Goal: Task Accomplishment & Management: Complete application form

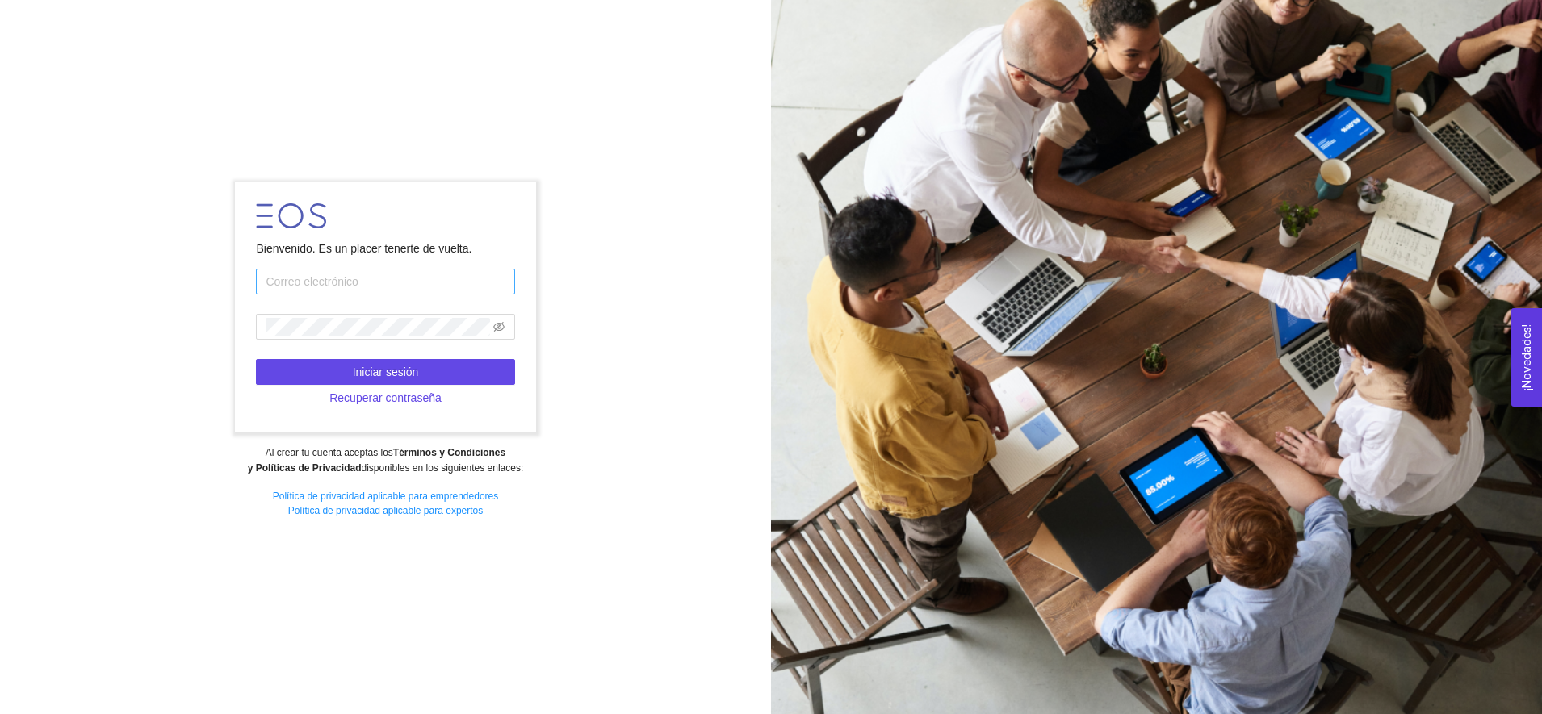
click at [375, 275] on input "text" at bounding box center [385, 282] width 258 height 26
type input "[EMAIL_ADDRESS][DOMAIN_NAME]"
click at [337, 337] on span at bounding box center [385, 327] width 258 height 26
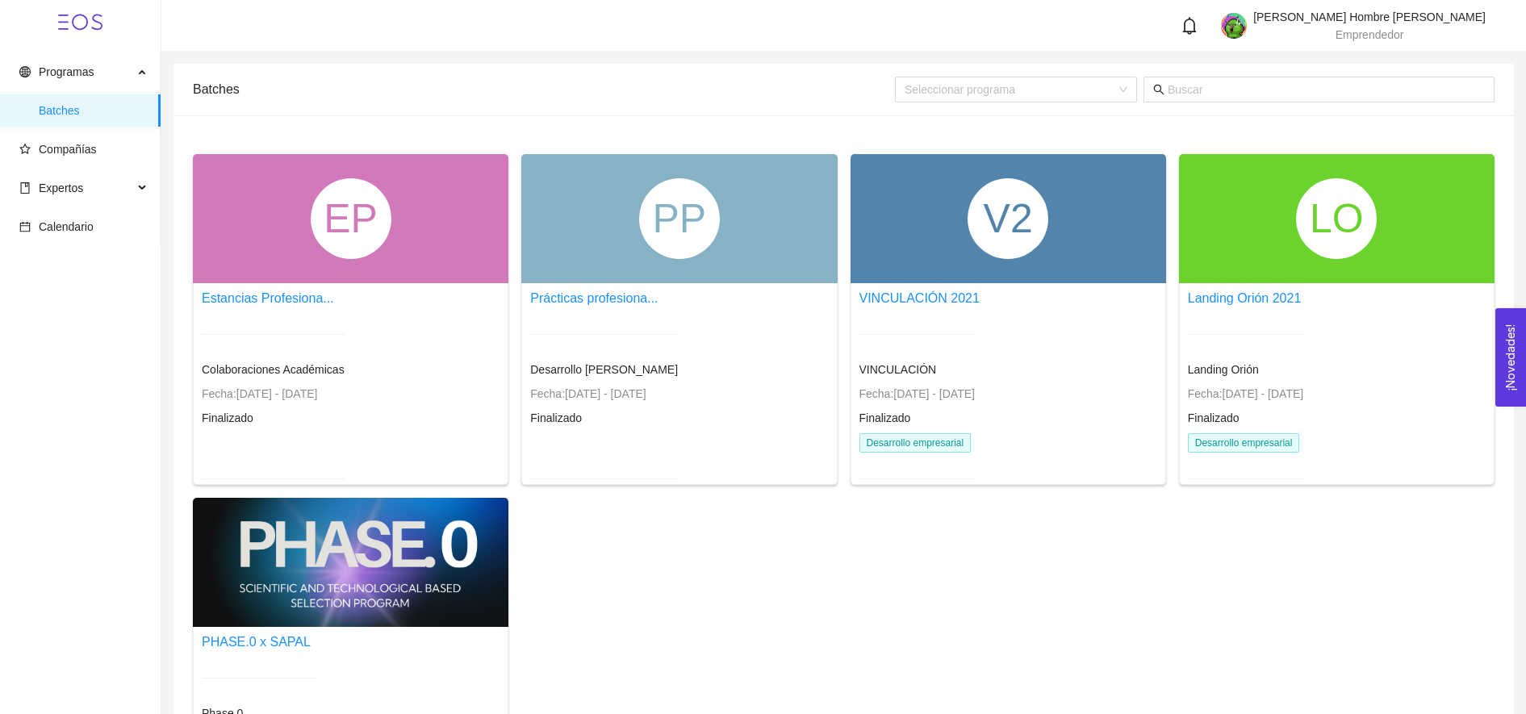
click at [393, 559] on div at bounding box center [351, 562] width 316 height 129
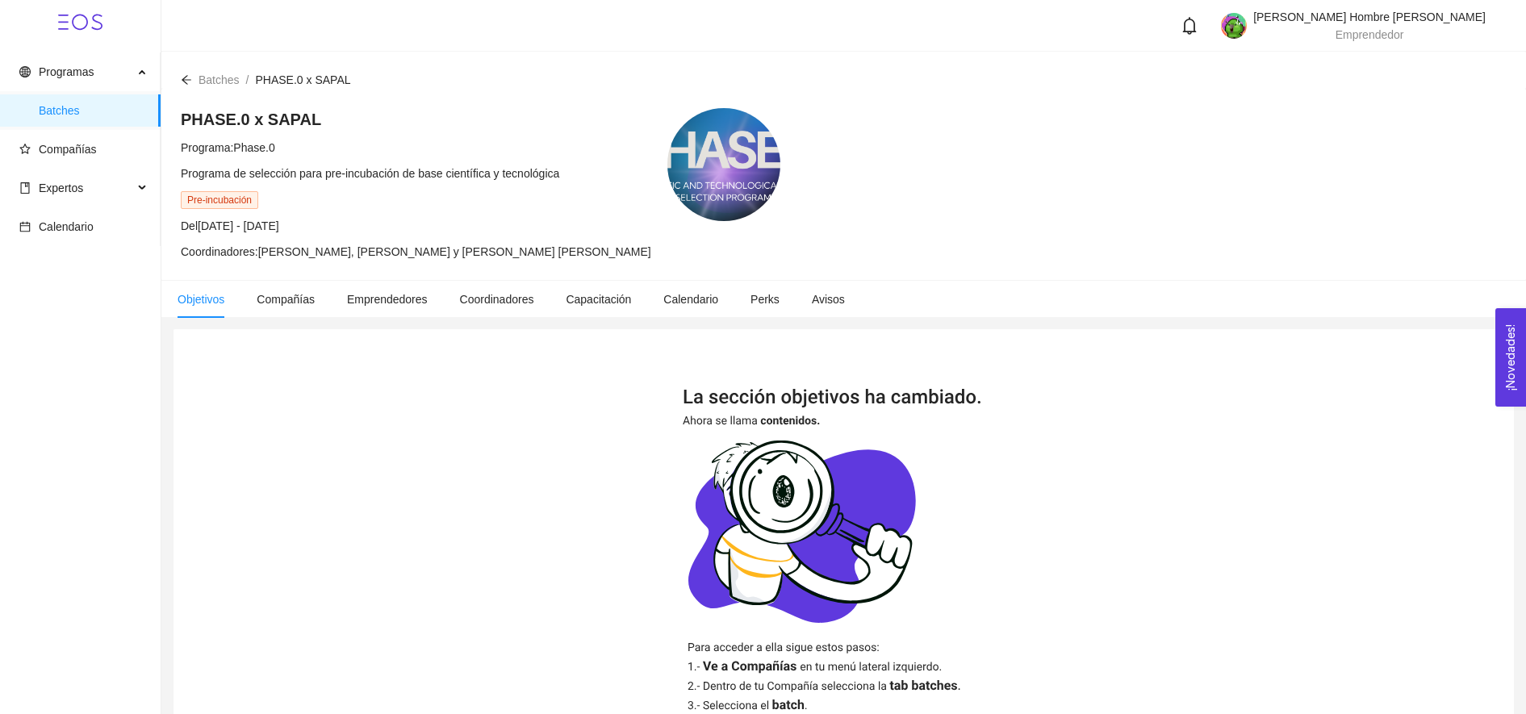
scroll to position [190, 0]
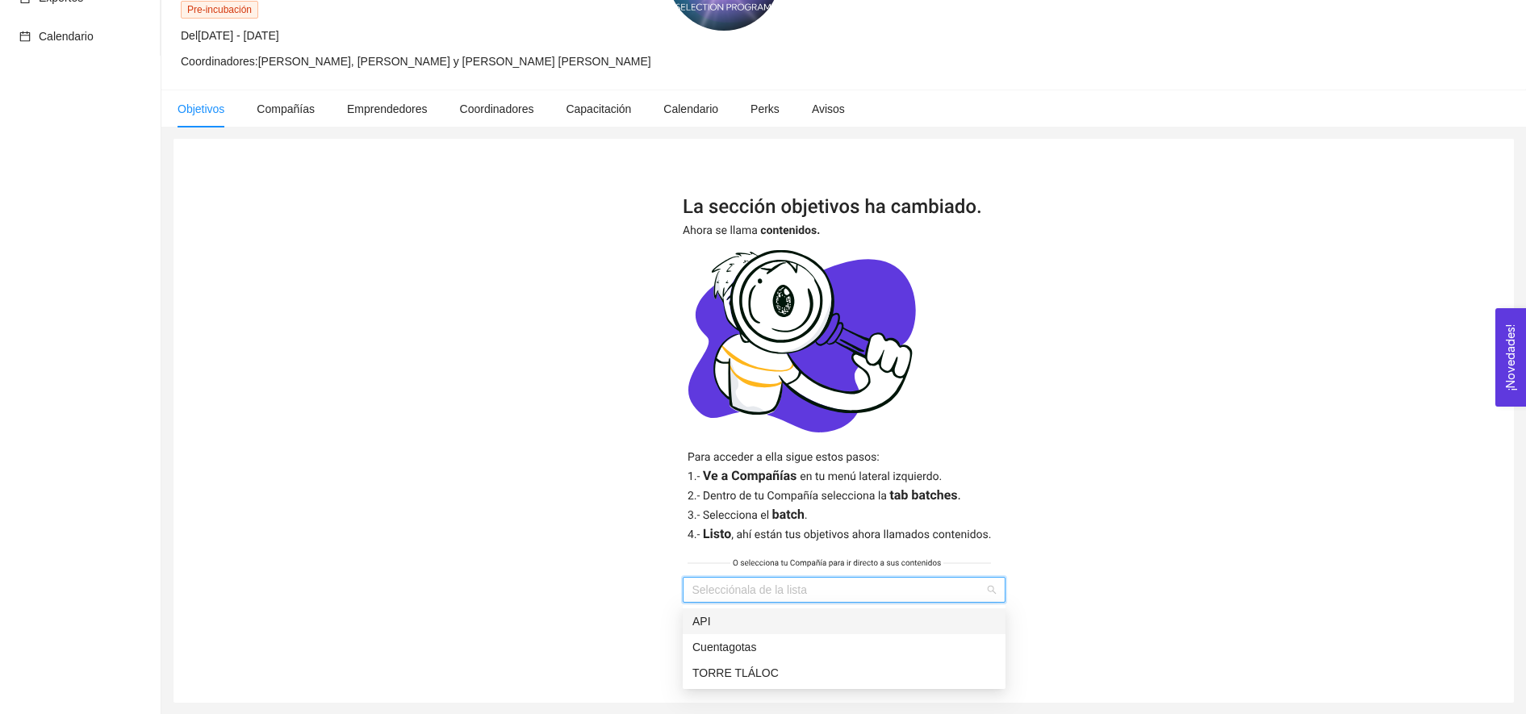
click at [894, 587] on input "search" at bounding box center [839, 590] width 292 height 24
click at [762, 626] on div "API" at bounding box center [844, 622] width 303 height 18
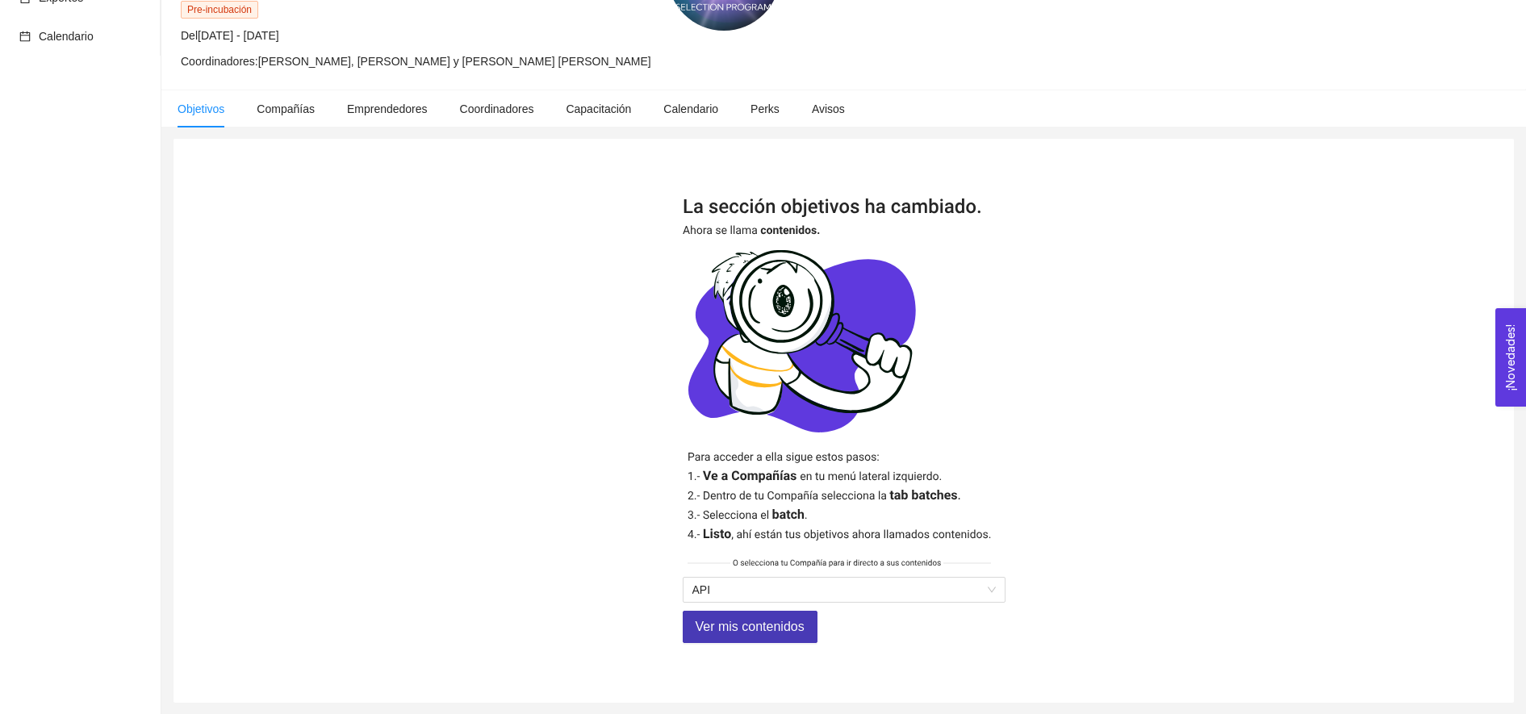
click at [735, 638] on button "Ver mis contenidos" at bounding box center [750, 627] width 135 height 32
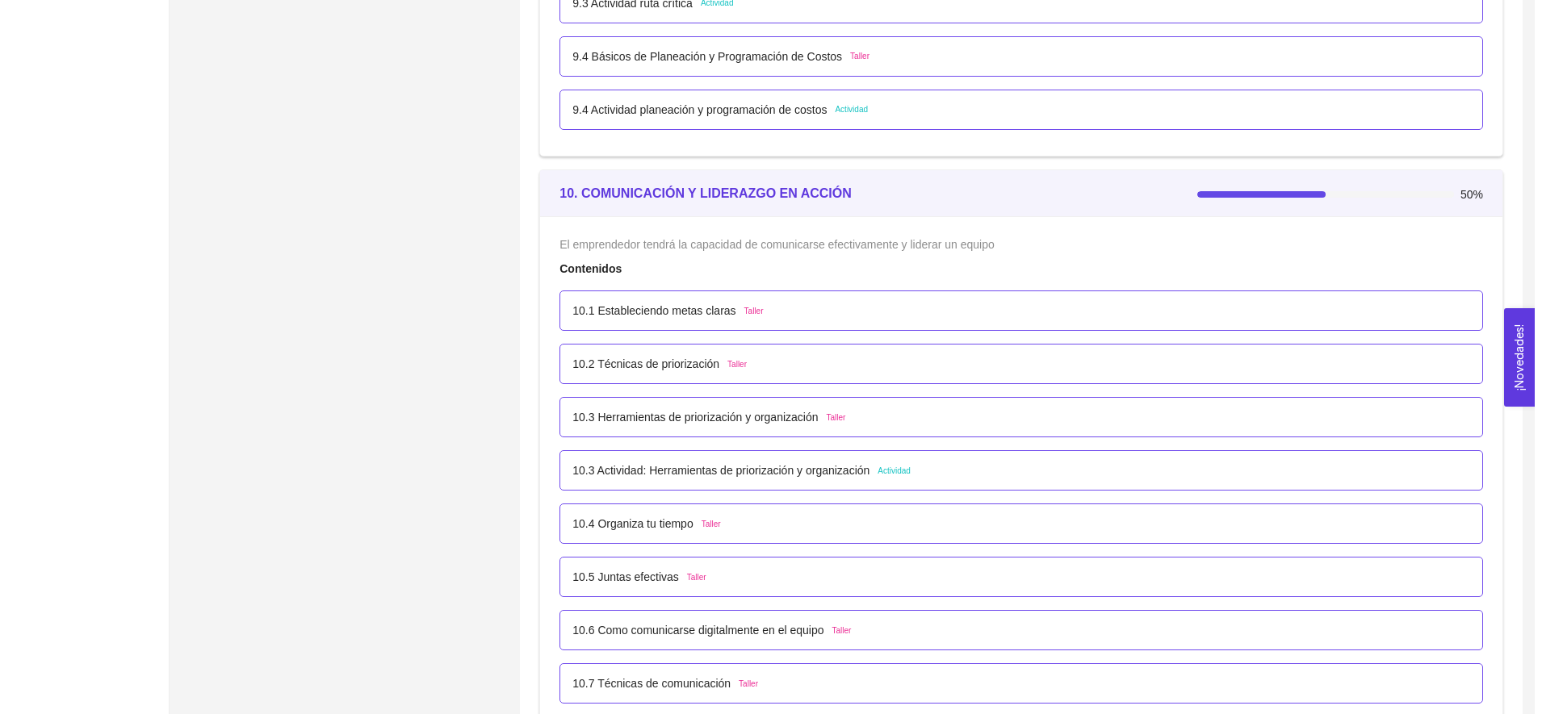
scroll to position [5790, 0]
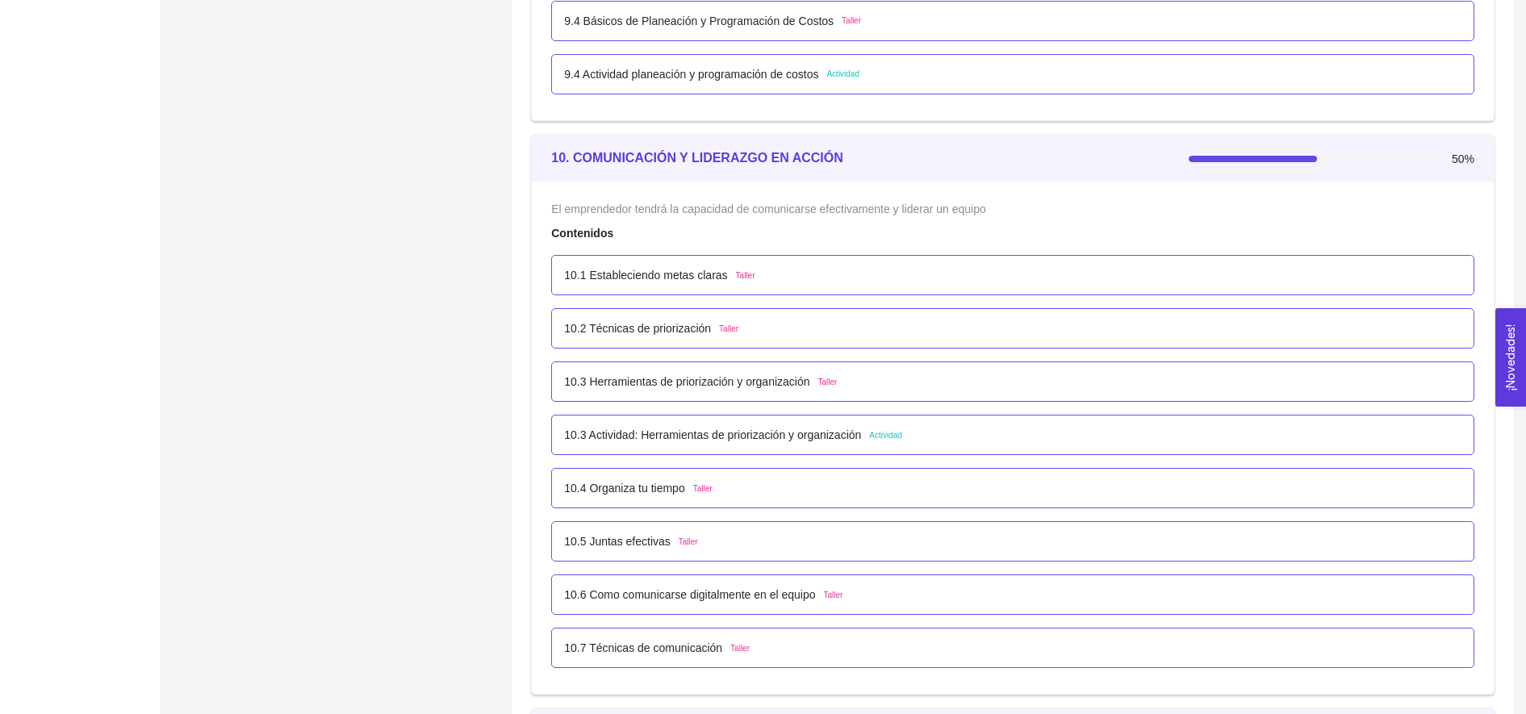
click at [817, 429] on p "10.3 Actividad: Herramientas de priorización y organización" at bounding box center [712, 435] width 297 height 18
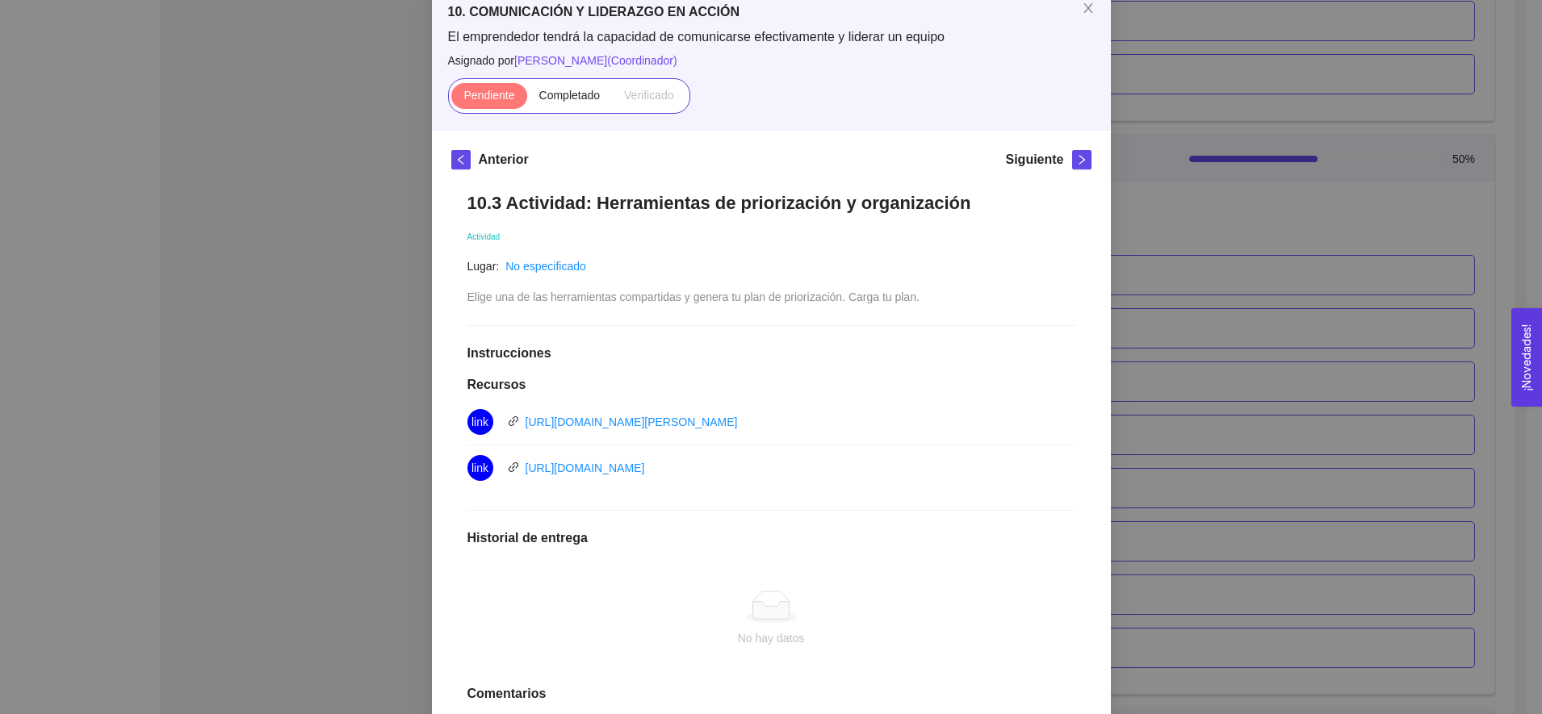
scroll to position [95, 0]
click at [547, 95] on span "Completado" at bounding box center [569, 94] width 61 height 13
click at [527, 98] on input "Completado" at bounding box center [527, 98] width 0 height 0
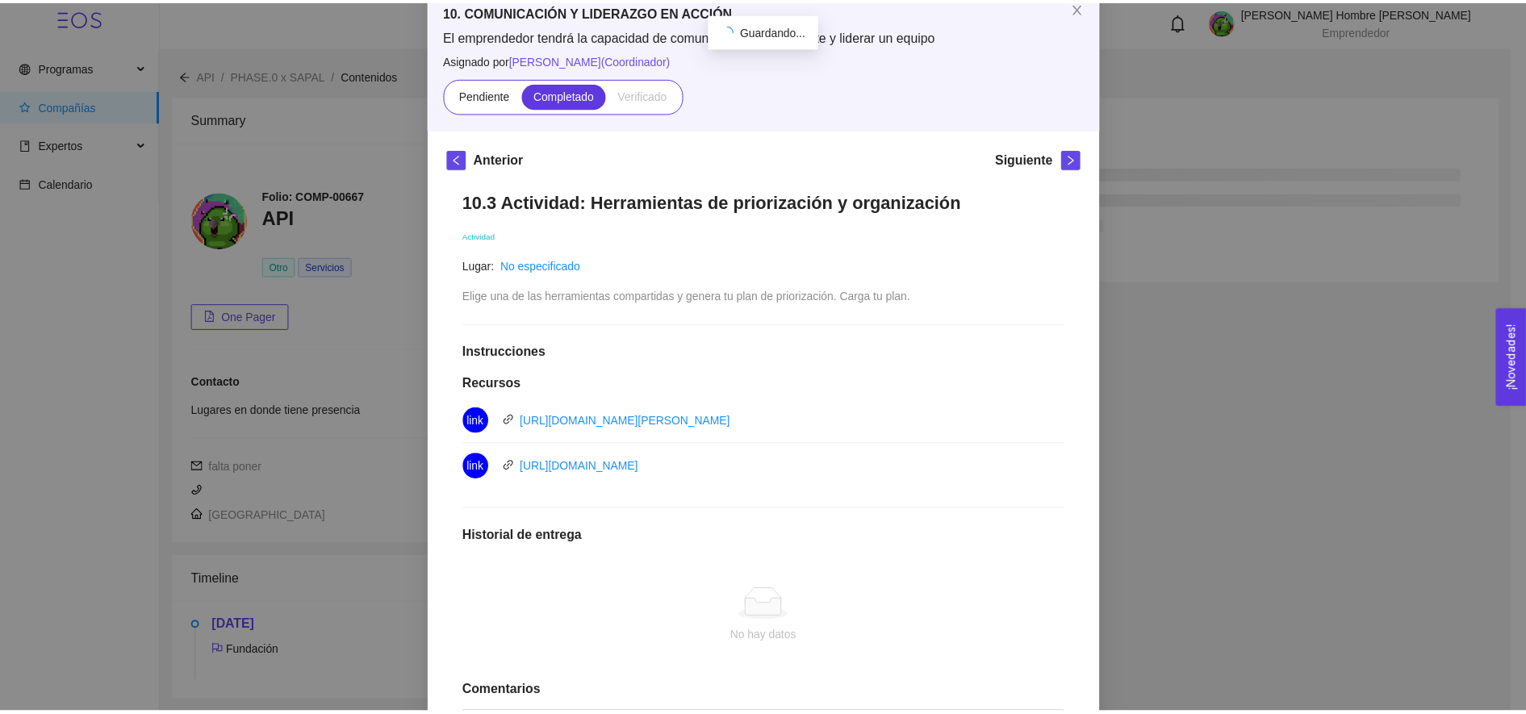
scroll to position [5, 0]
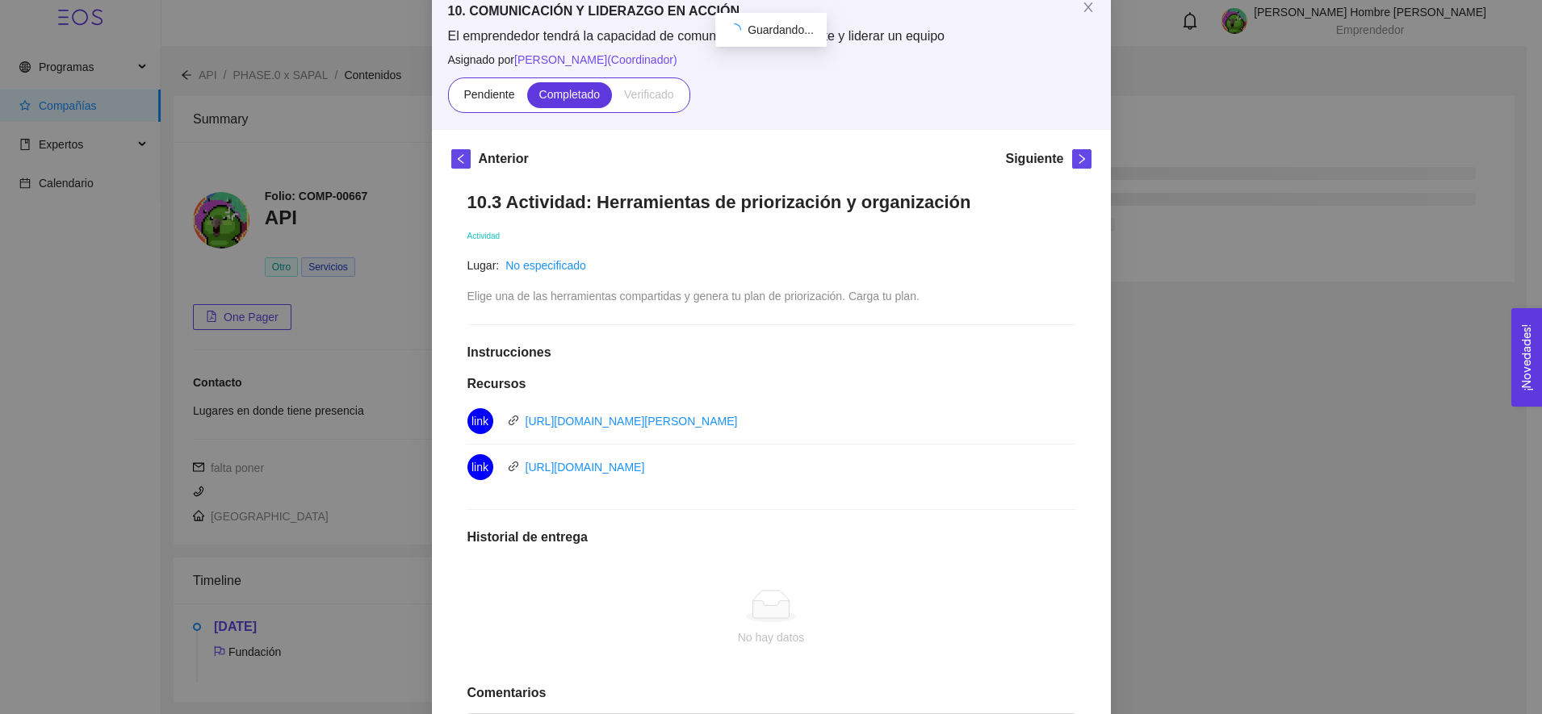
click at [391, 245] on div "10. COMUNICACIÓN Y LIDERAZGO EN ACCIÓN El emprendedor tendrá la capacidad de co…" at bounding box center [771, 357] width 1542 height 714
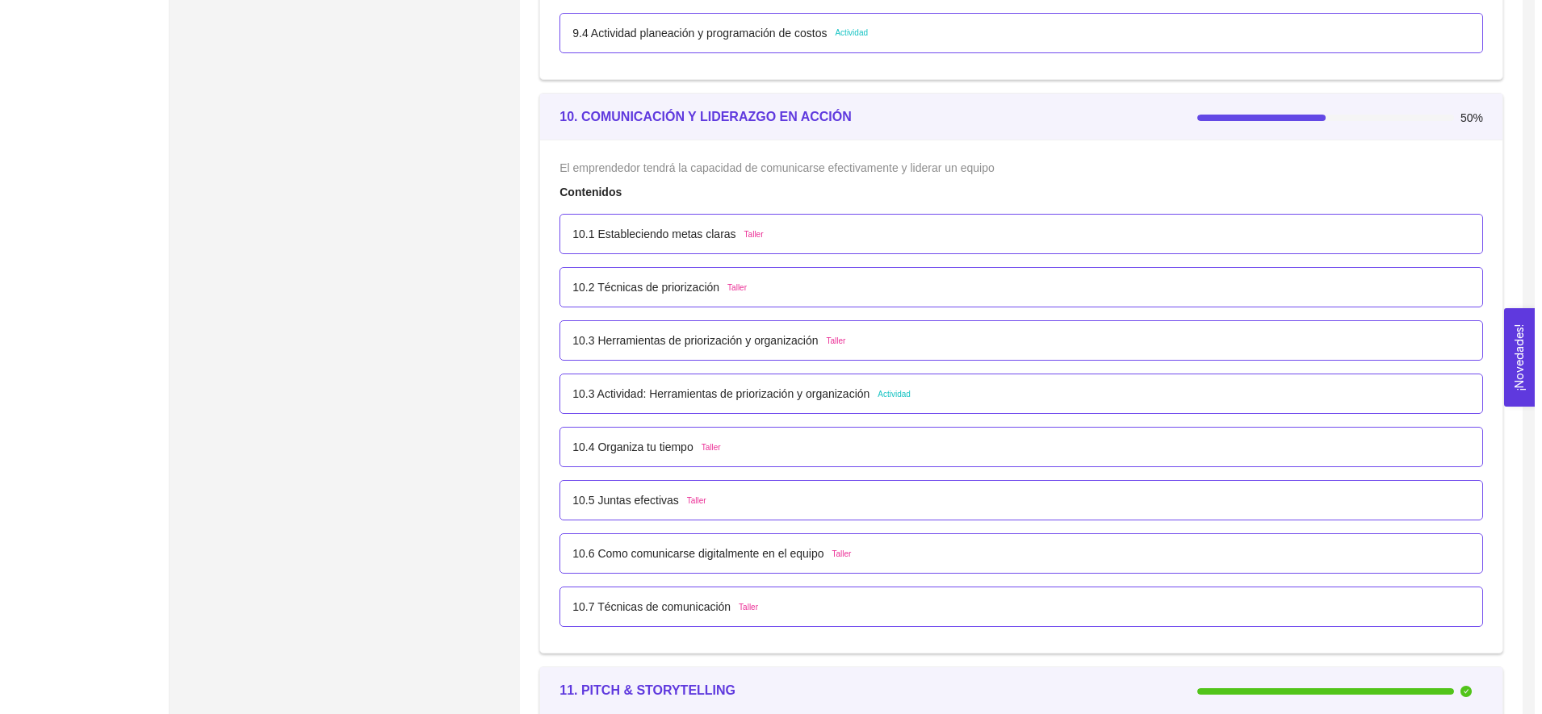
scroll to position [5840, 0]
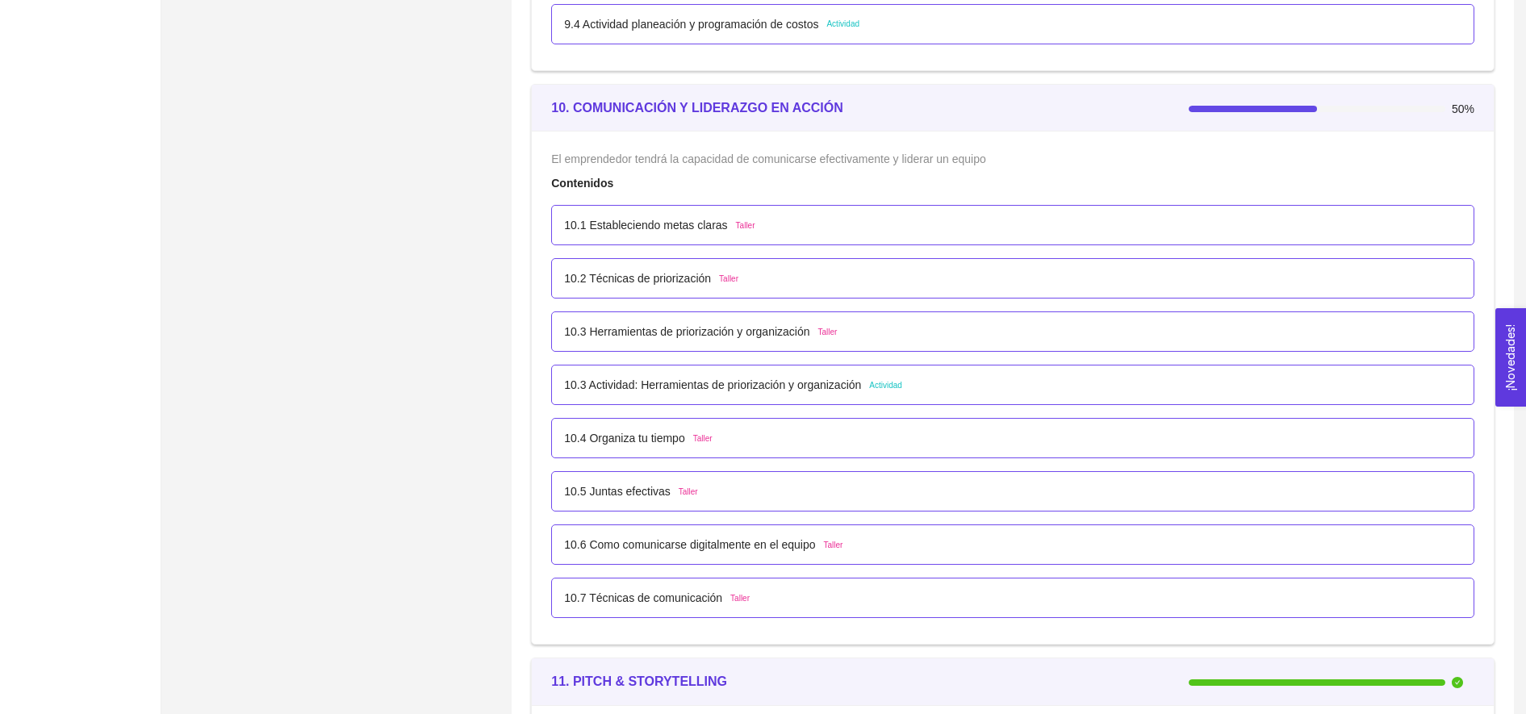
click at [736, 224] on span "Taller" at bounding box center [745, 226] width 19 height 13
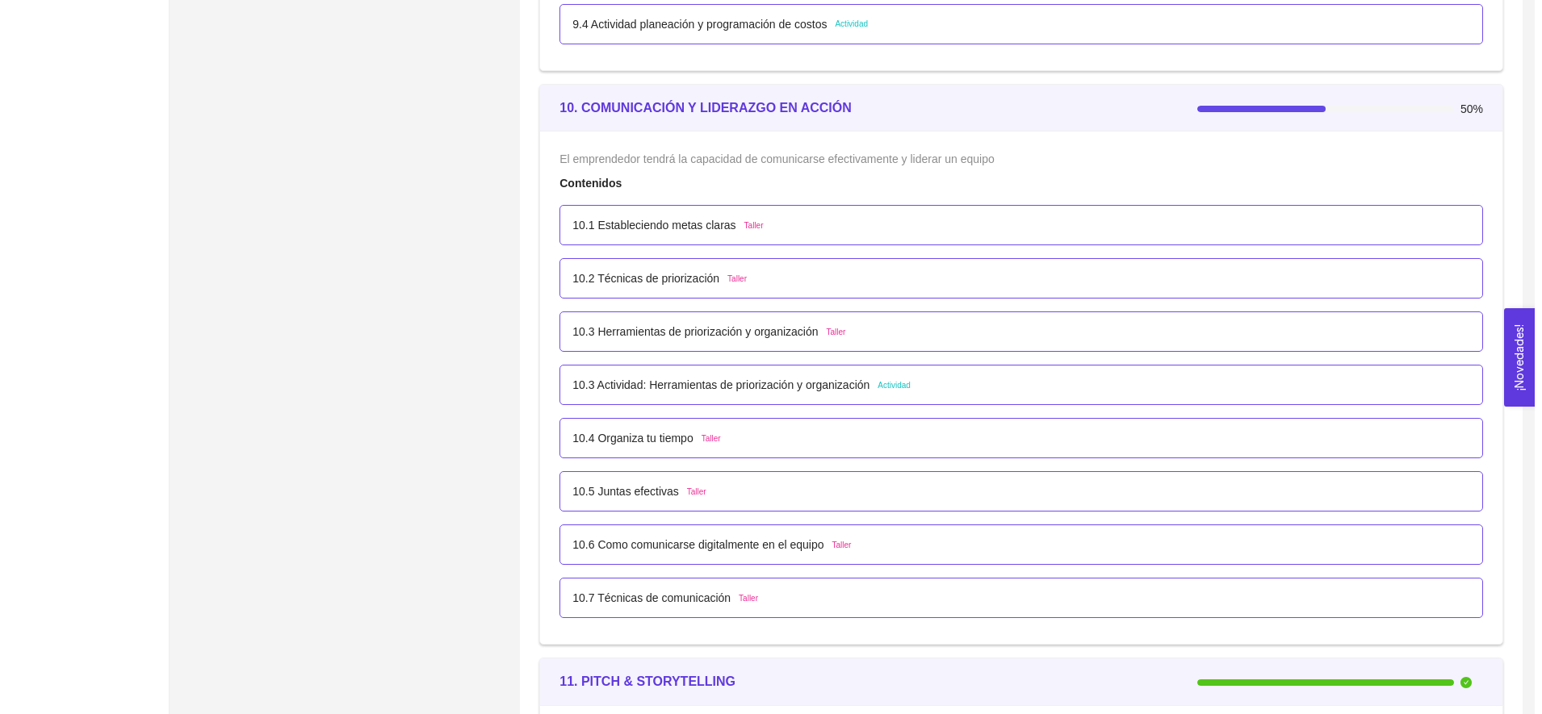
scroll to position [0, 0]
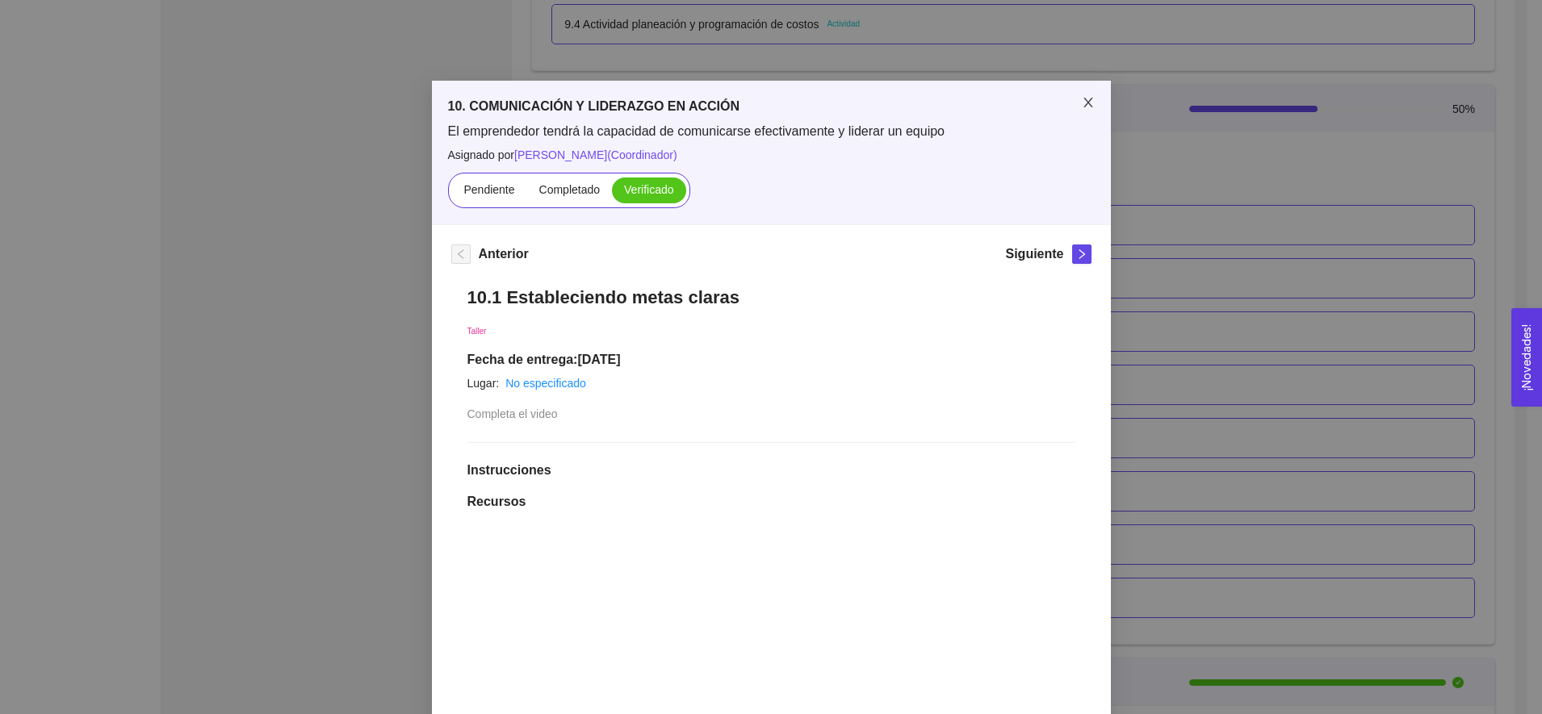
click at [1082, 106] on icon "close" at bounding box center [1088, 102] width 13 height 13
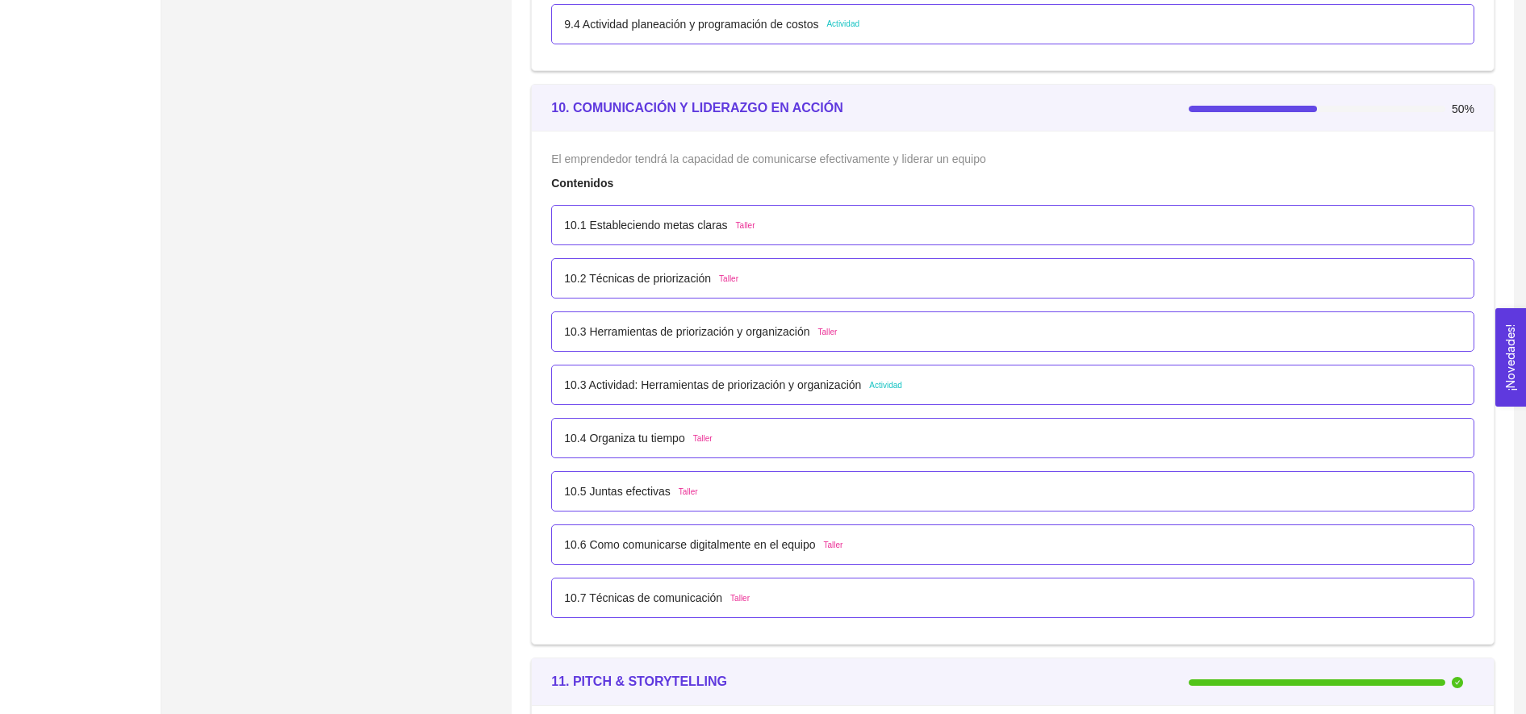
click at [772, 277] on div "10.2 Técnicas de priorización Taller" at bounding box center [1013, 279] width 898 height 18
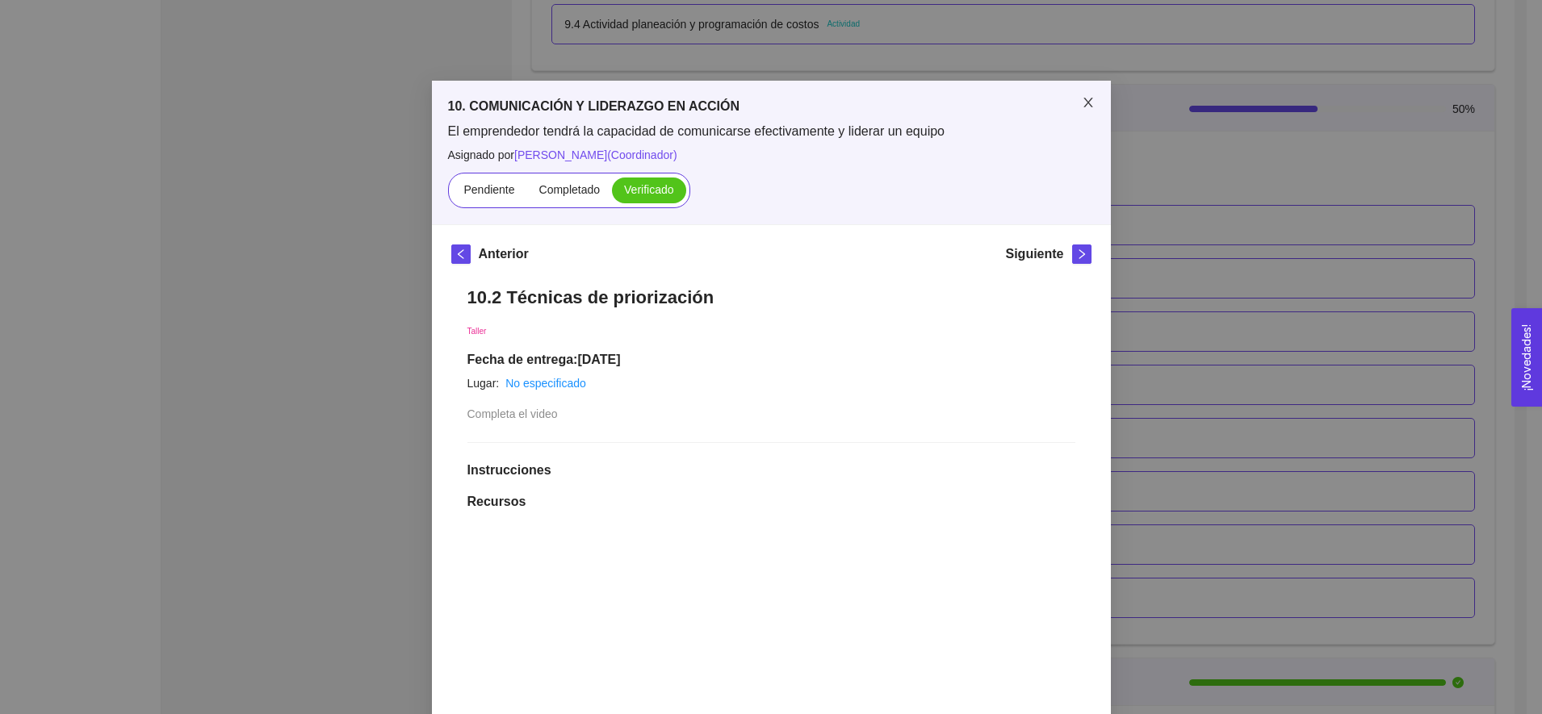
click at [1084, 82] on span "Close" at bounding box center [1087, 103] width 45 height 45
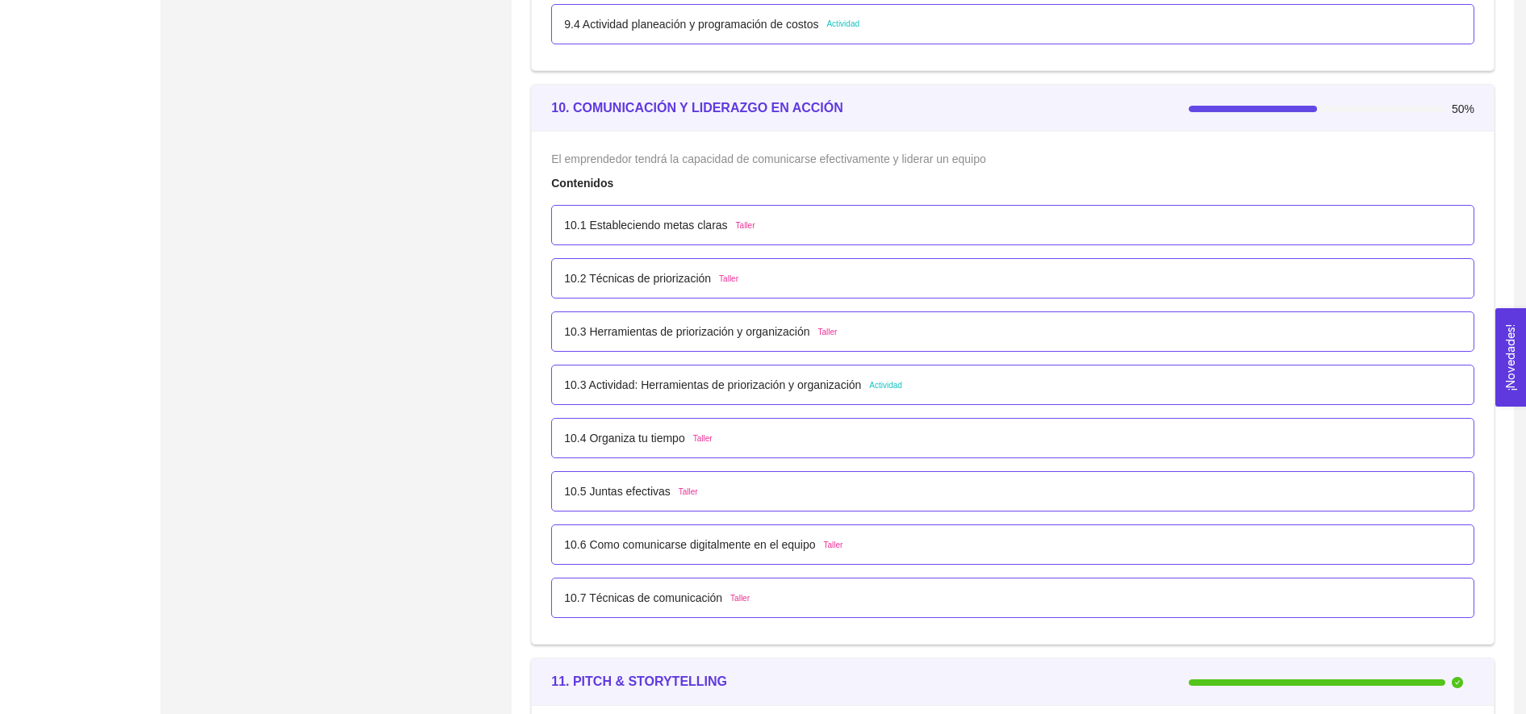
click at [839, 342] on div "10.3 Herramientas de priorización y organización Taller" at bounding box center [1012, 332] width 923 height 40
click at [838, 335] on div "10.3 Herramientas de priorización y organización Taller" at bounding box center [1013, 332] width 898 height 18
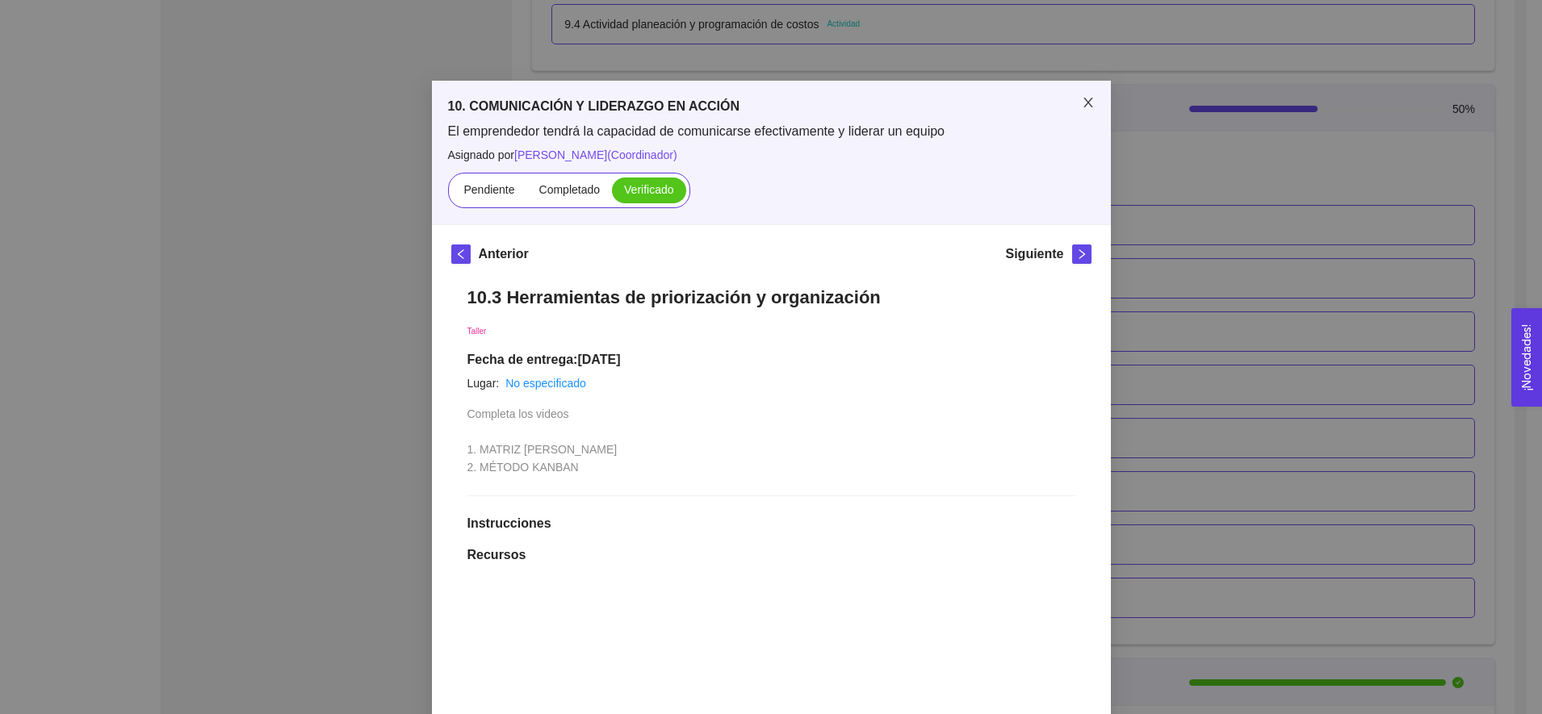
click at [1082, 105] on icon "close" at bounding box center [1088, 102] width 13 height 13
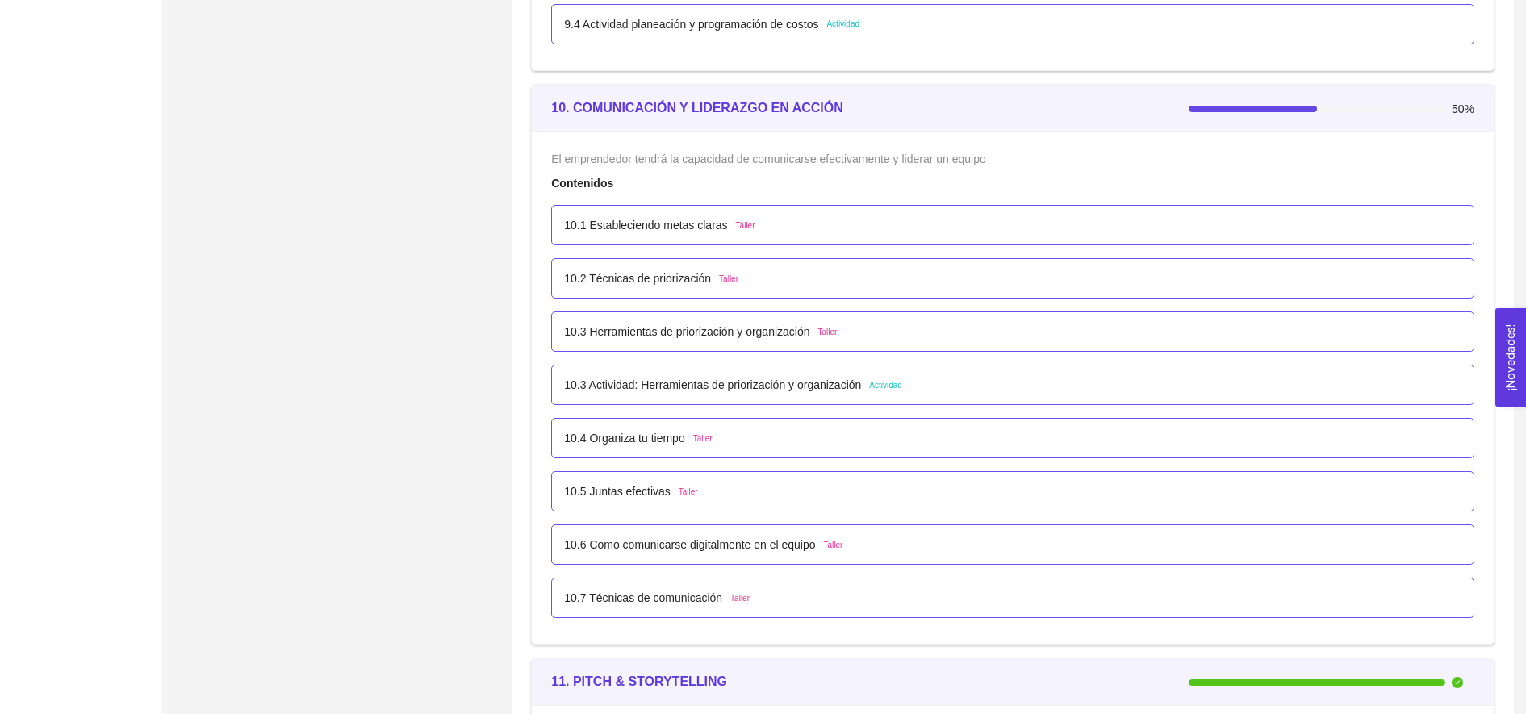
click at [764, 455] on div "10.4 Organiza tu tiempo Taller" at bounding box center [1012, 438] width 923 height 40
click at [738, 440] on div "10.4 Organiza tu tiempo Taller" at bounding box center [1013, 438] width 898 height 18
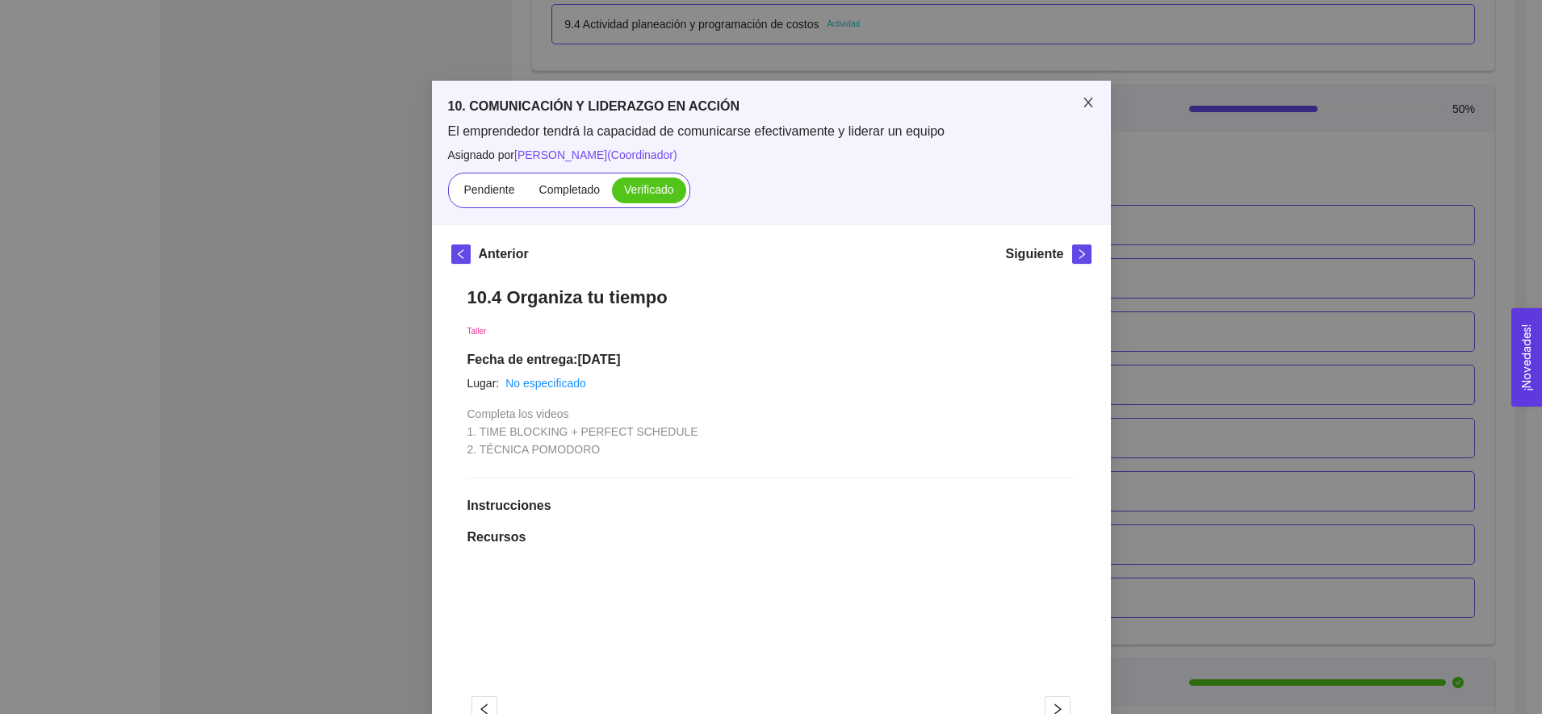
click at [1082, 98] on icon "close" at bounding box center [1088, 102] width 13 height 13
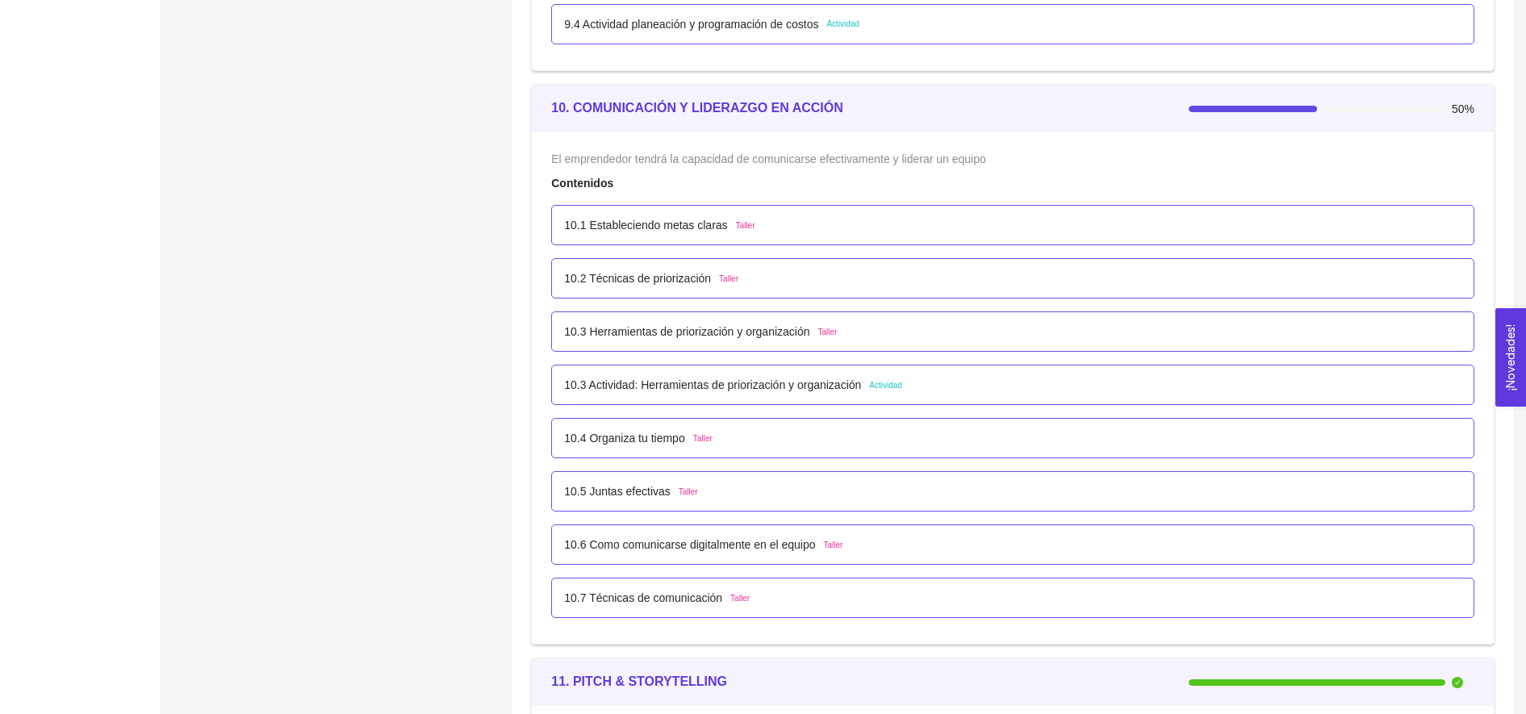
click at [676, 558] on div "10.6 Como comunicarse digitalmente en el equipo Taller" at bounding box center [1012, 545] width 923 height 40
click at [697, 548] on p "10.6 Como comunicarse digitalmente en el equipo" at bounding box center [689, 545] width 251 height 18
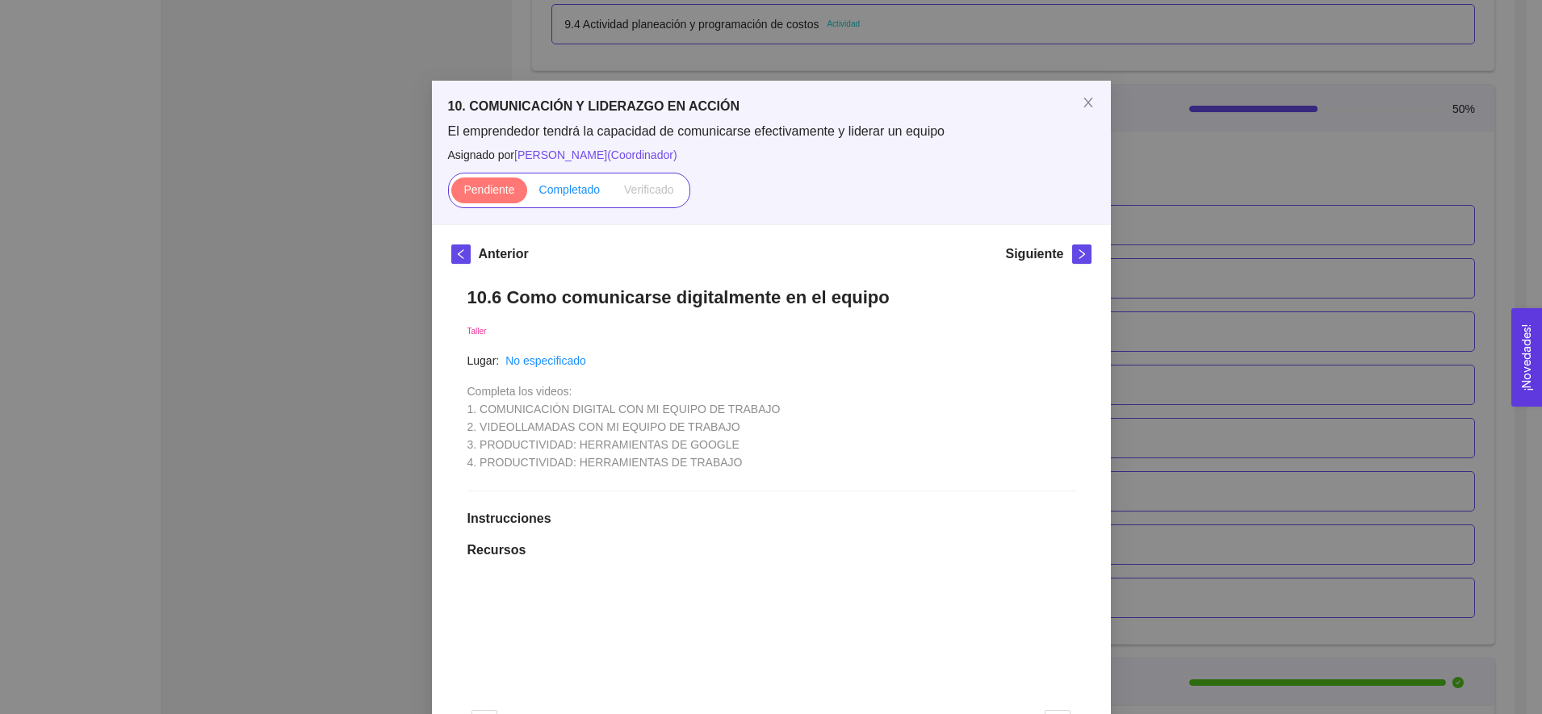
click at [555, 189] on span "Completado" at bounding box center [569, 189] width 61 height 13
click at [527, 194] on input "Completado" at bounding box center [527, 194] width 0 height 0
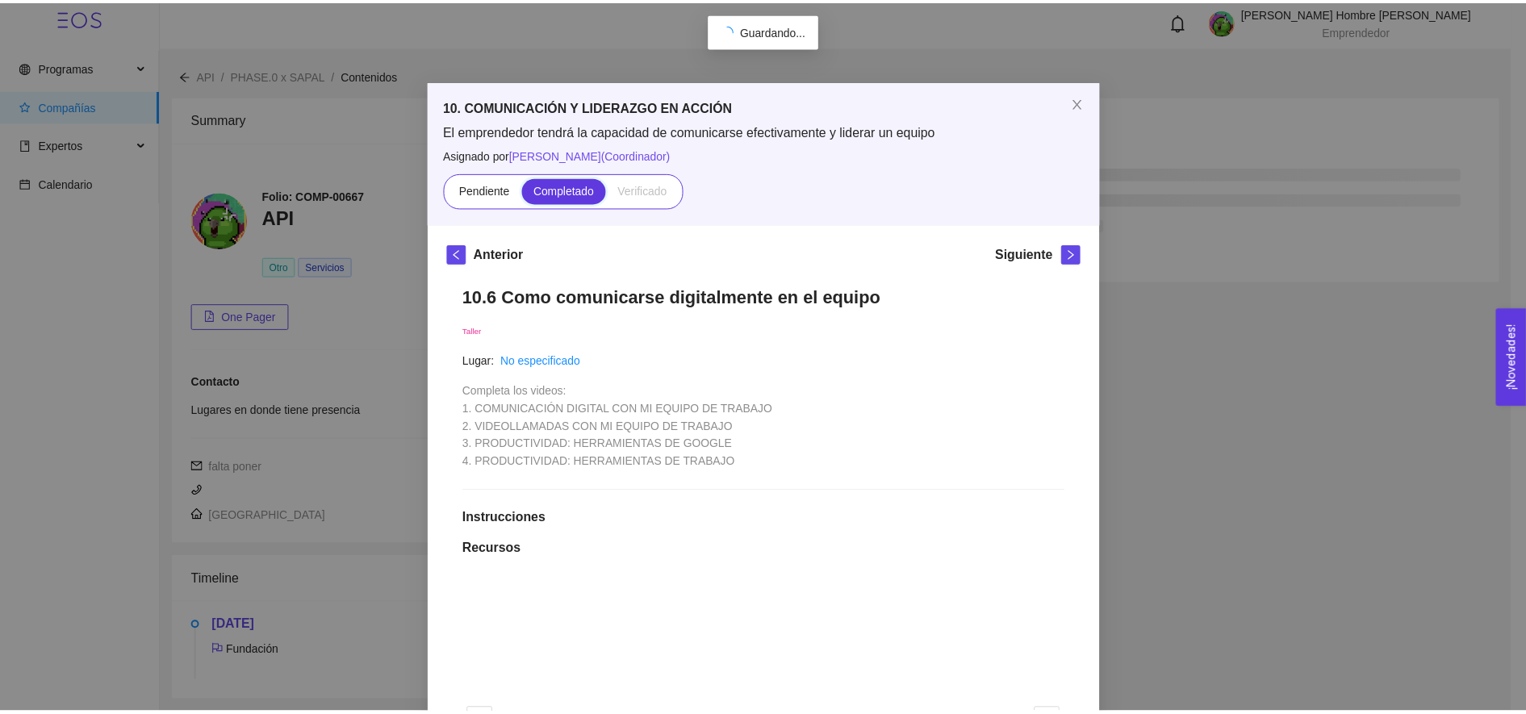
scroll to position [5, 0]
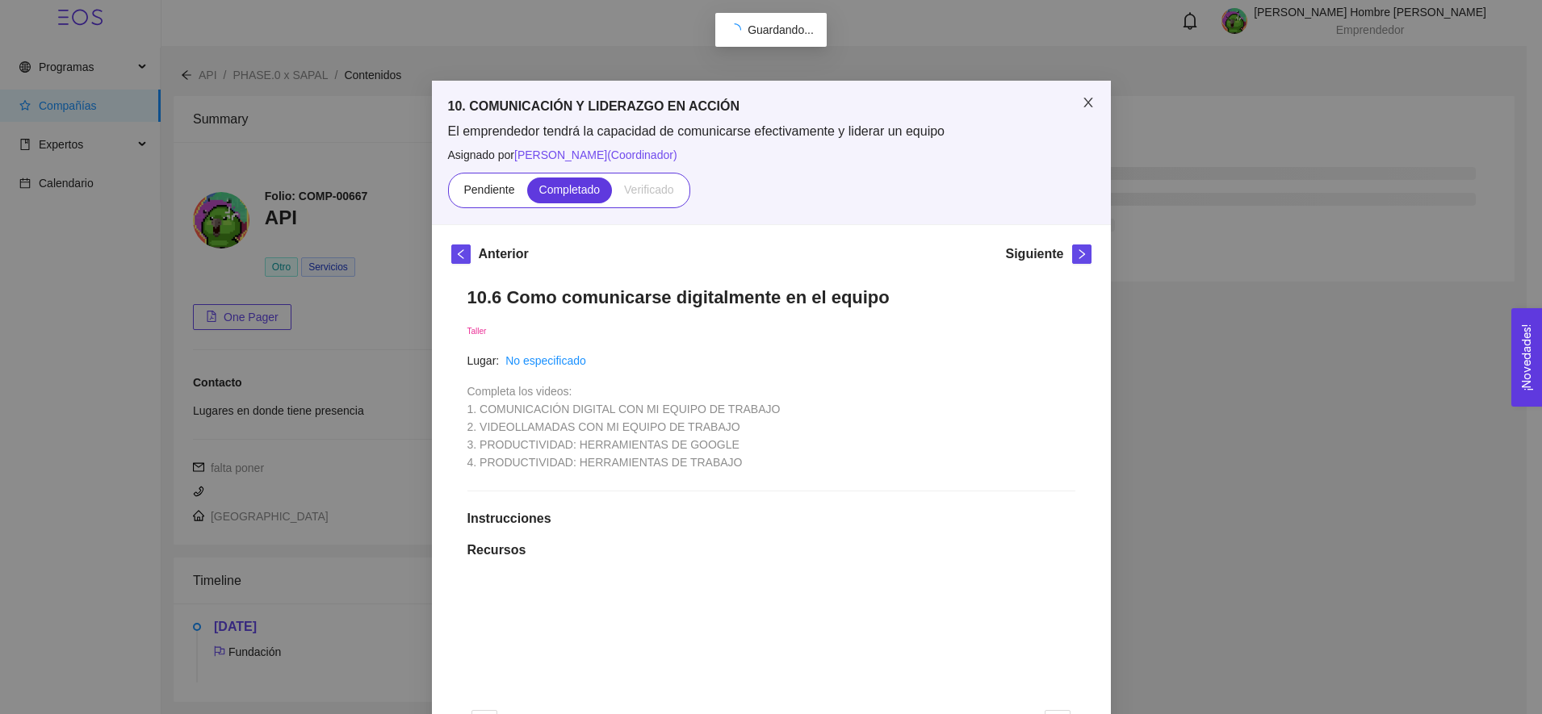
click at [1083, 103] on icon "close" at bounding box center [1088, 102] width 13 height 13
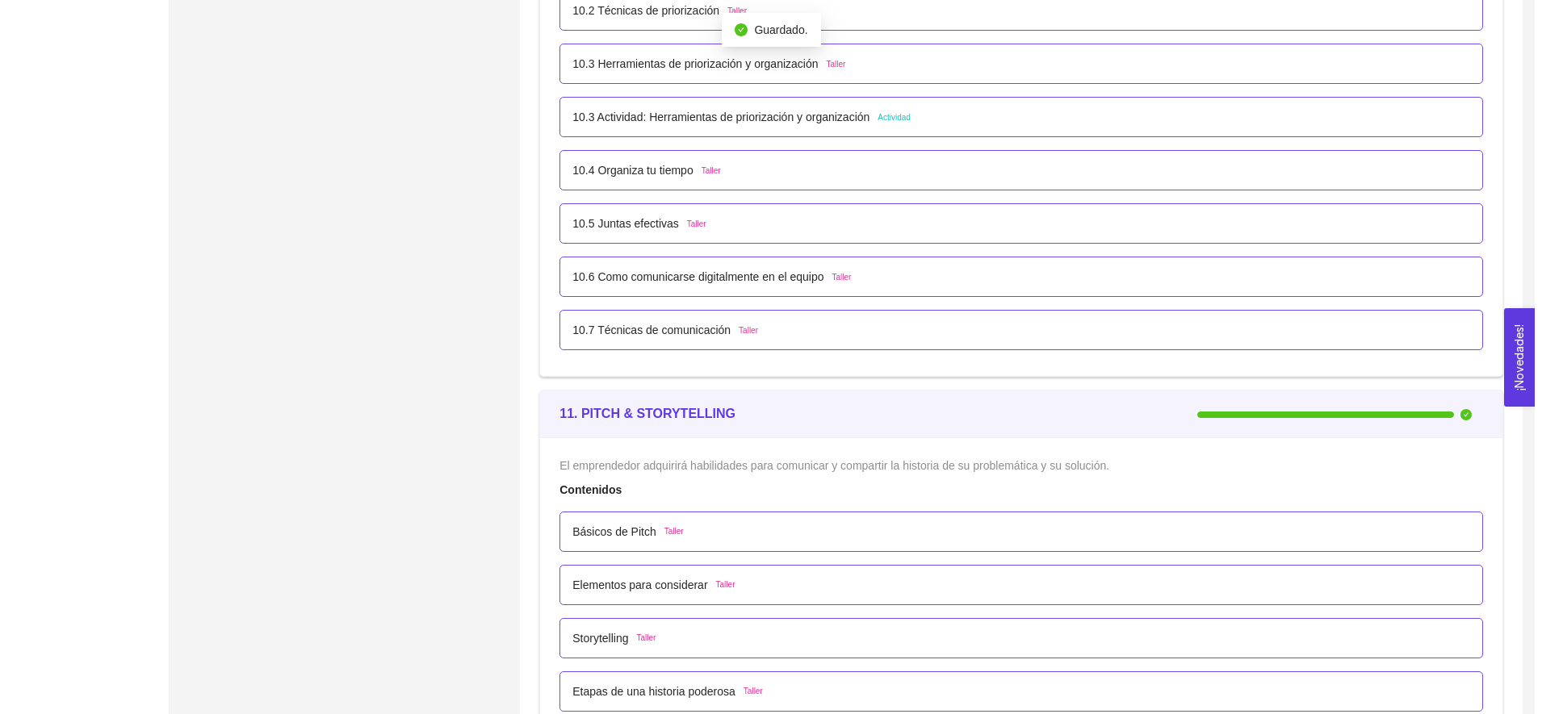
scroll to position [6117, 0]
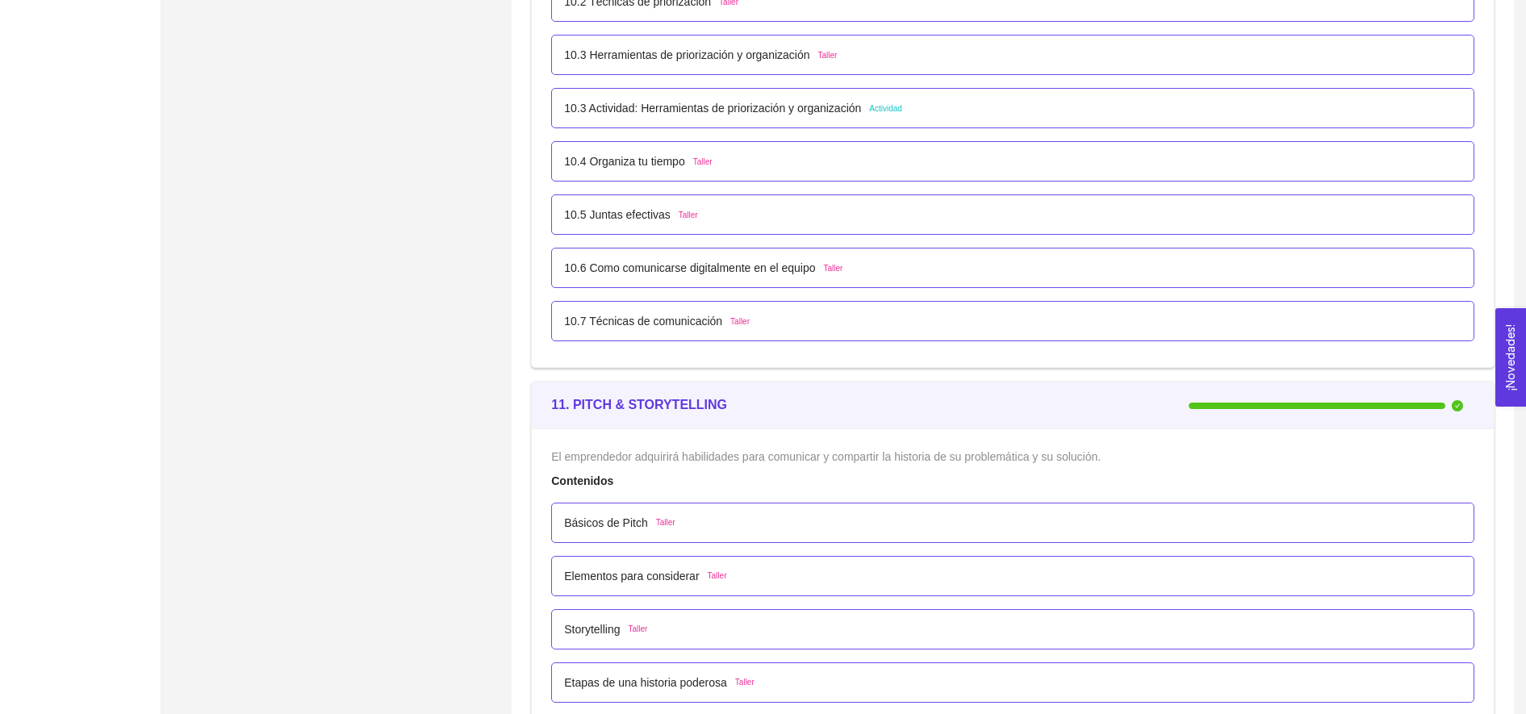
click at [728, 271] on p "10.6 Como comunicarse digitalmente en el equipo" at bounding box center [689, 268] width 251 height 18
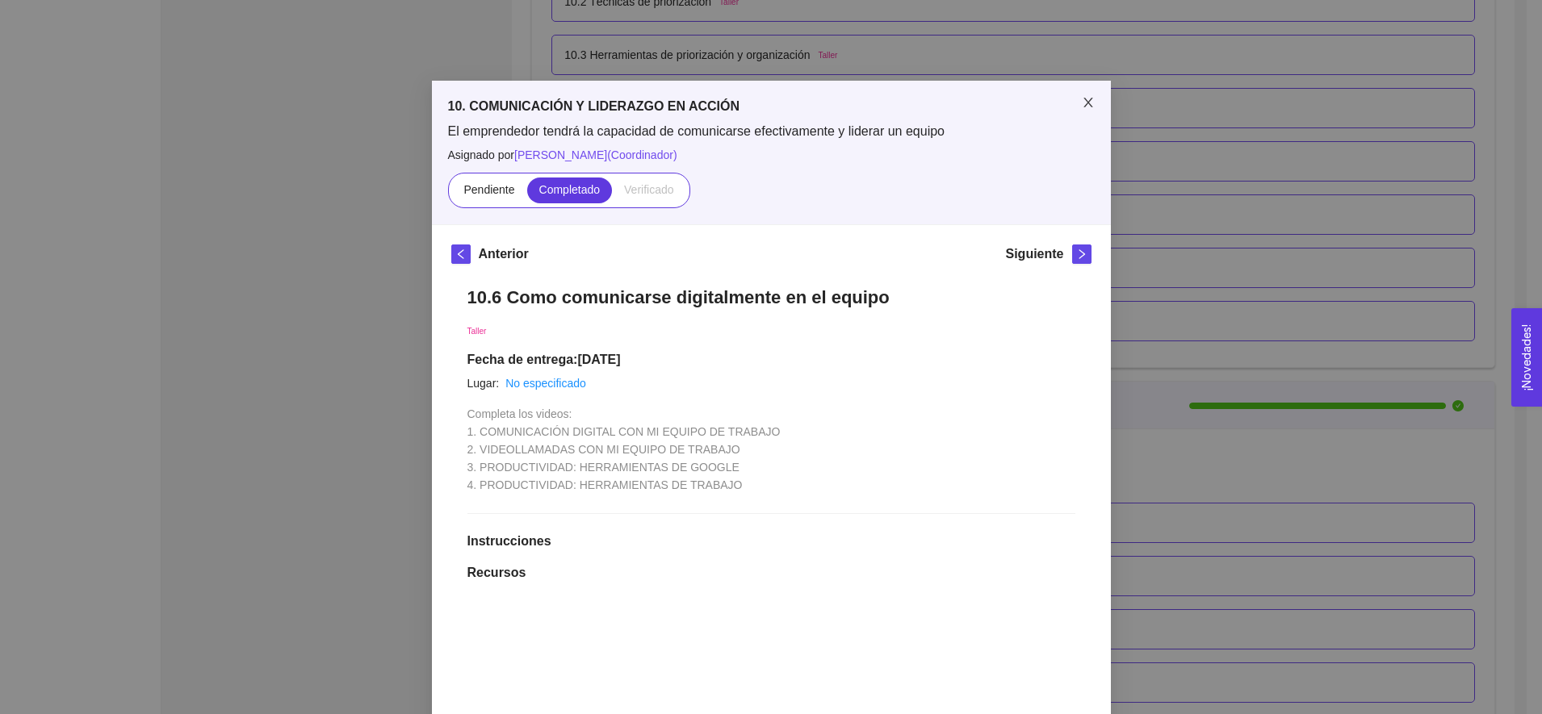
click at [1082, 108] on icon "close" at bounding box center [1088, 102] width 13 height 13
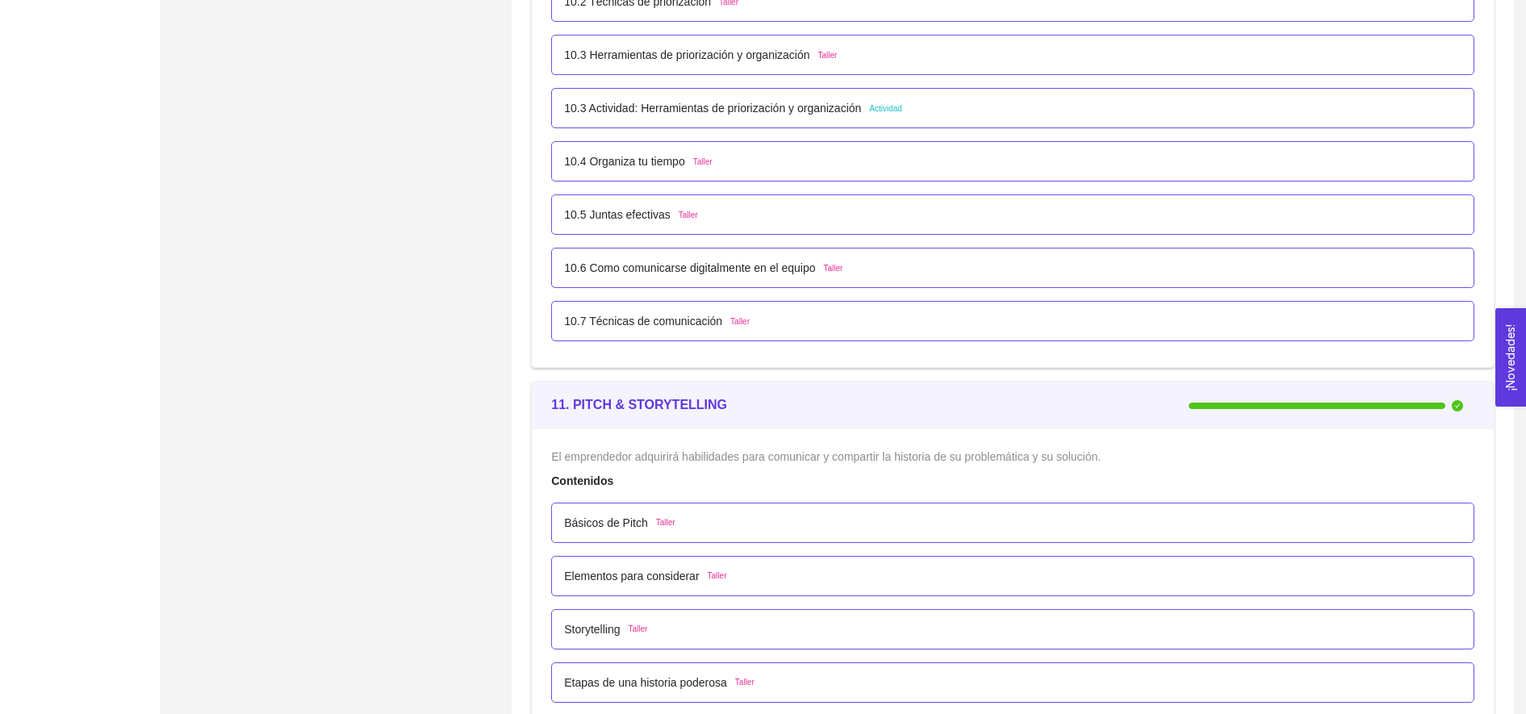
click at [749, 270] on p "10.6 Como comunicarse digitalmente en el equipo" at bounding box center [689, 268] width 251 height 18
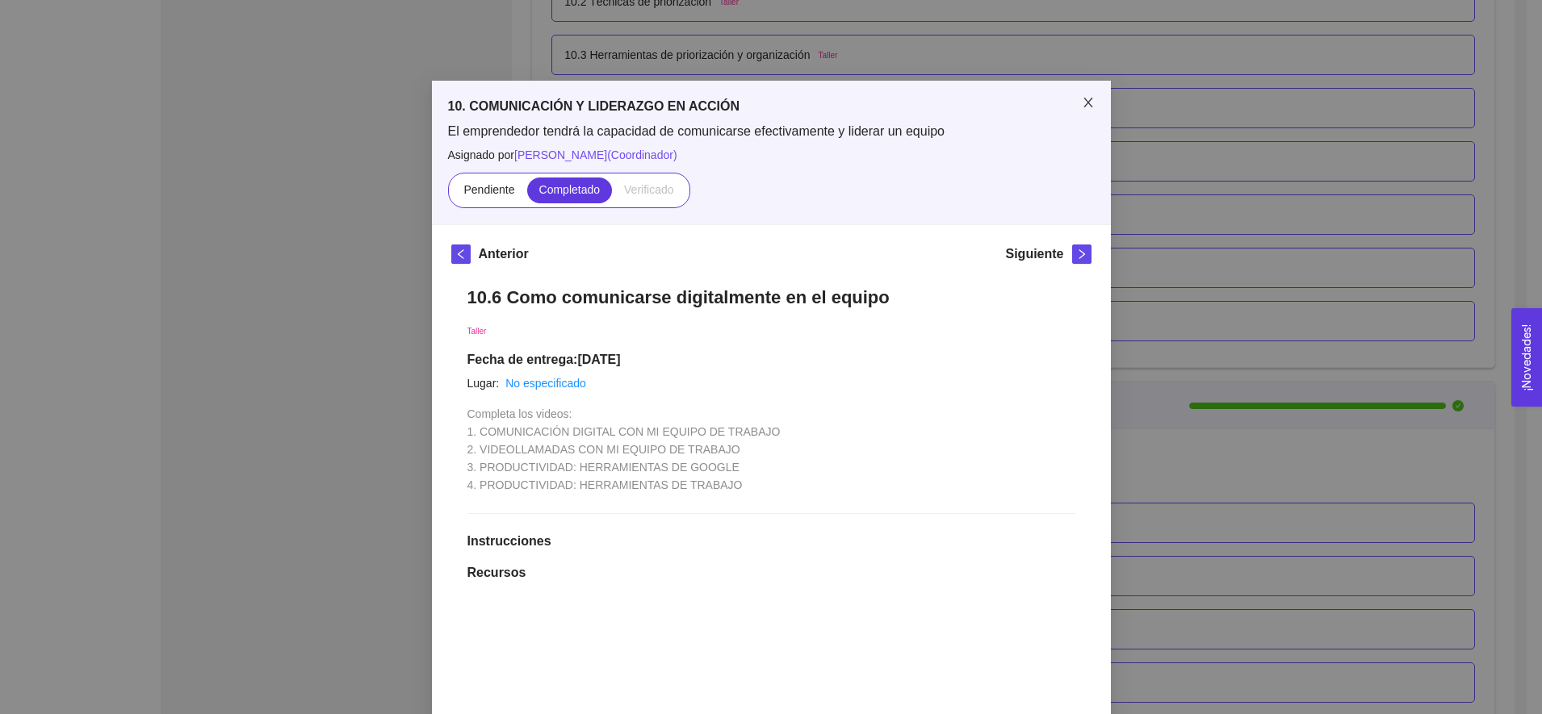
click at [1072, 106] on span "Close" at bounding box center [1087, 103] width 45 height 45
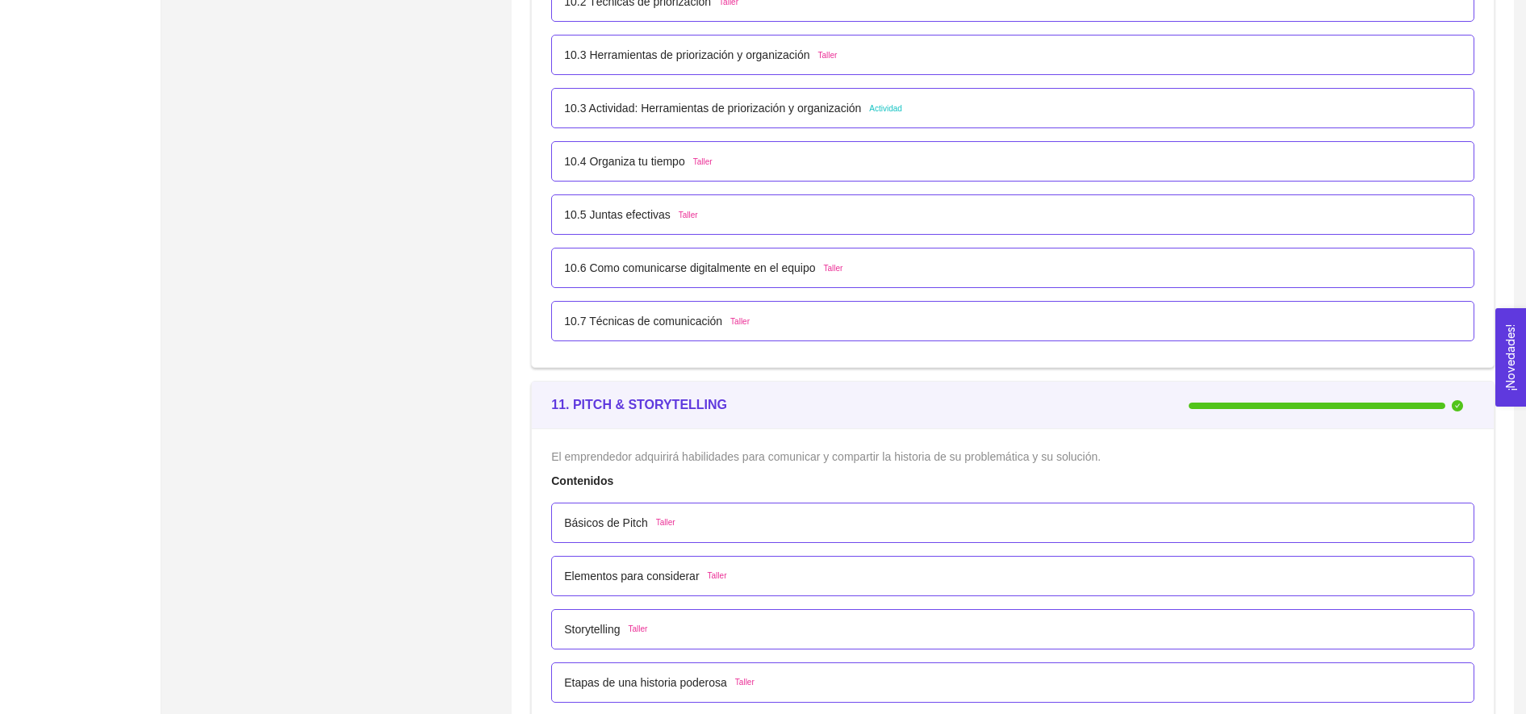
click at [758, 321] on div "10.7 Técnicas de comunicación Taller" at bounding box center [1013, 321] width 898 height 18
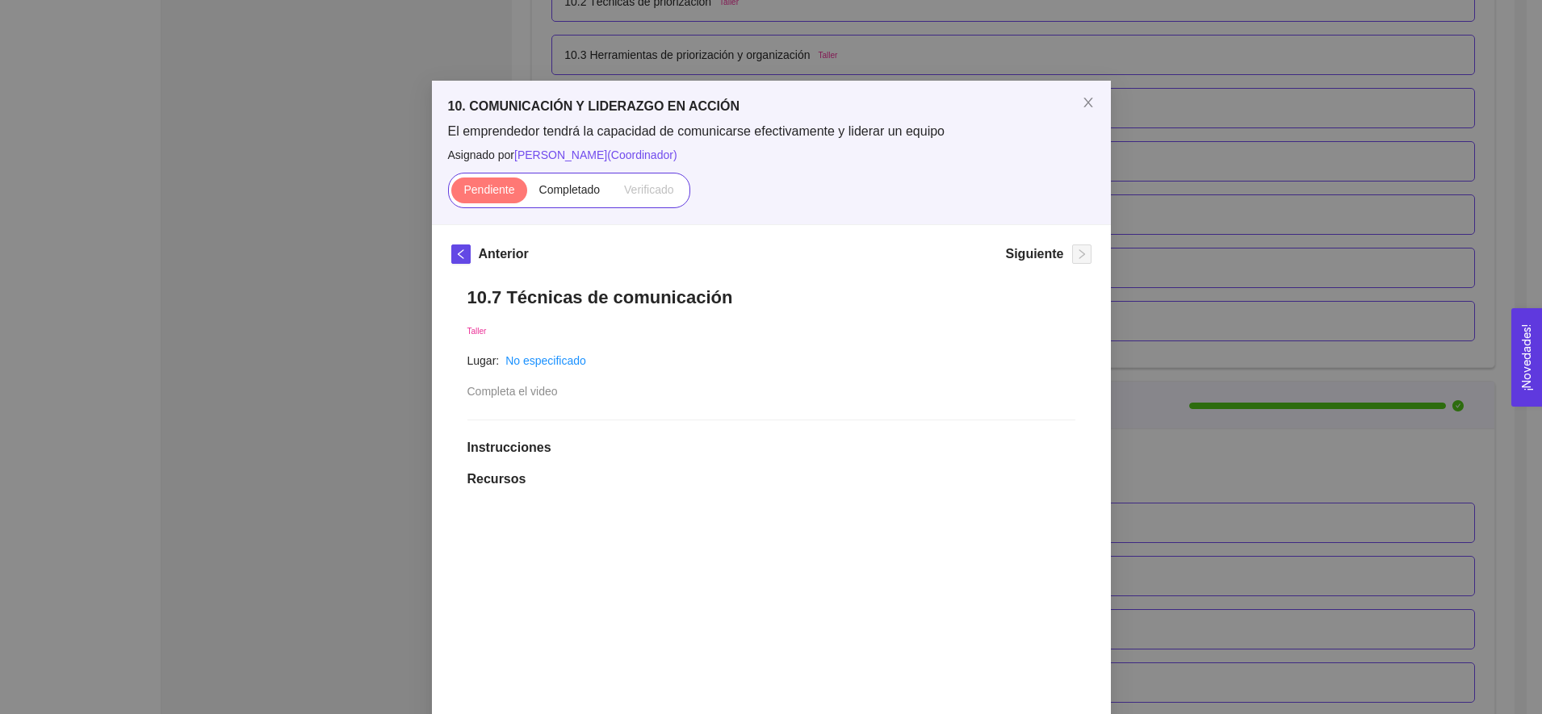
click at [561, 207] on div "Pendiente Completado Verificado" at bounding box center [569, 191] width 242 height 36
click at [564, 193] on span "Completado" at bounding box center [569, 189] width 61 height 13
click at [527, 194] on input "Completado" at bounding box center [527, 194] width 0 height 0
click at [1072, 111] on span "Close" at bounding box center [1087, 103] width 45 height 45
